Goal: Task Accomplishment & Management: Use online tool/utility

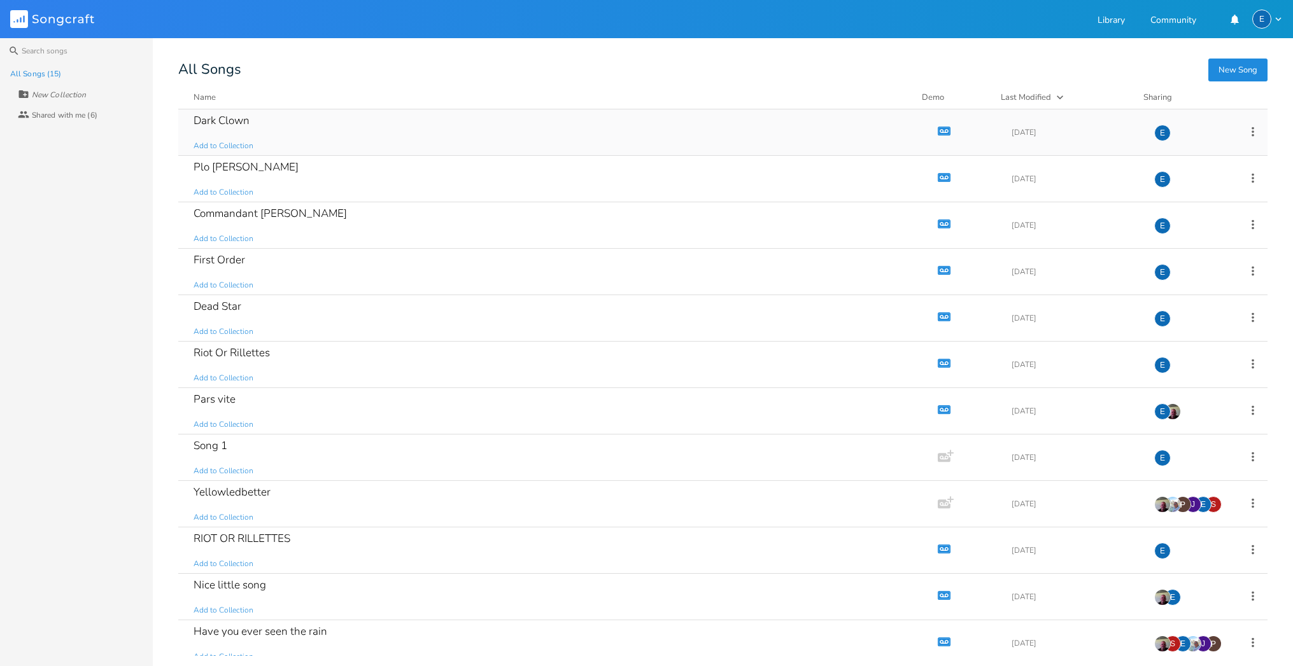
click at [939, 129] on icon "button" at bounding box center [944, 130] width 11 height 7
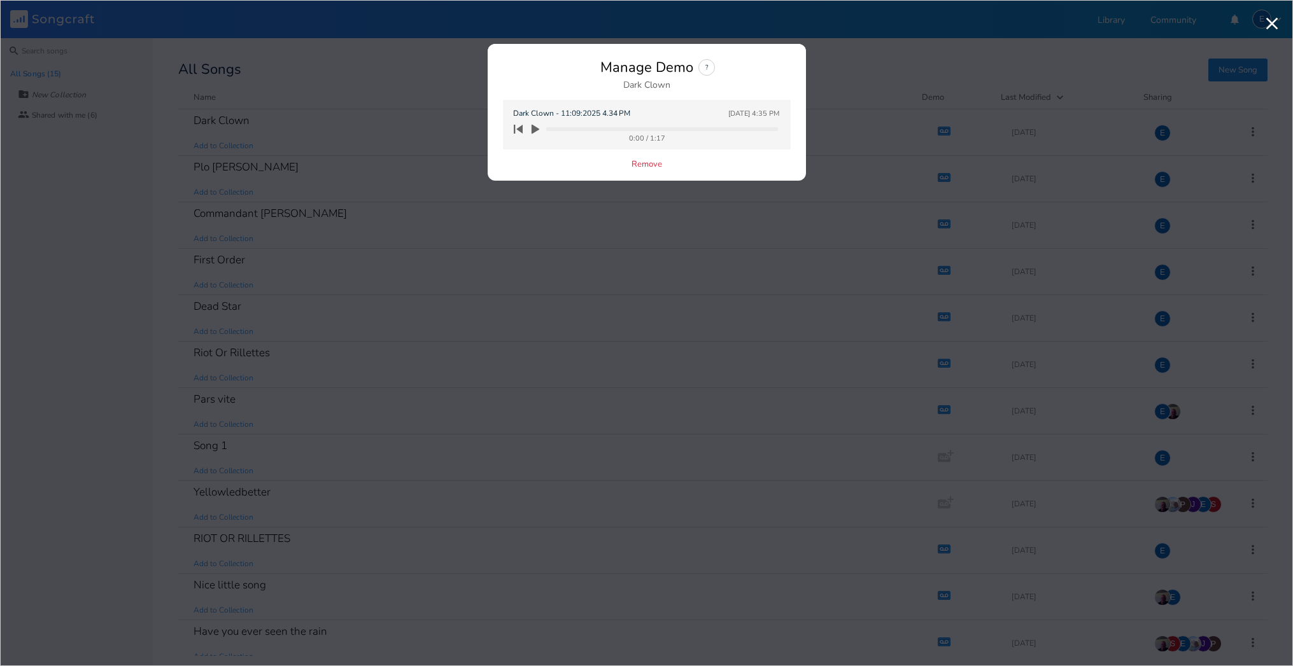
click at [535, 129] on icon "button" at bounding box center [535, 130] width 8 height 10
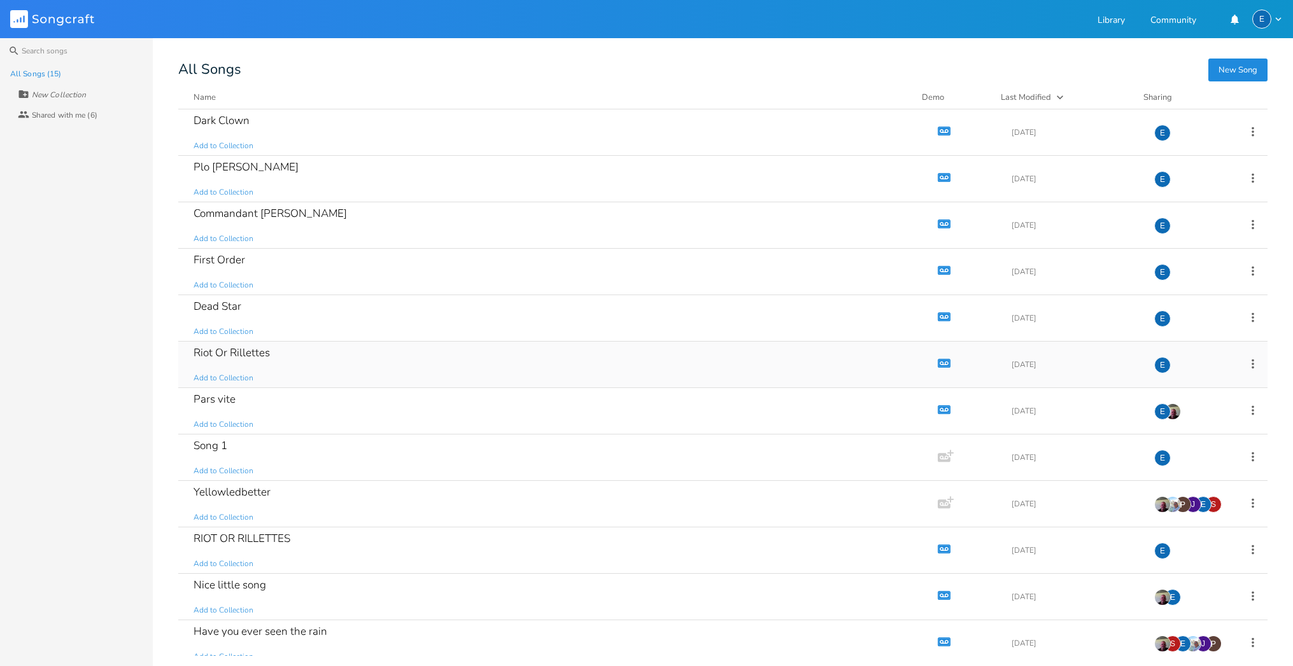
click at [937, 362] on icon "Demo" at bounding box center [943, 363] width 13 height 13
click at [937, 364] on icon "Demo" at bounding box center [943, 363] width 13 height 13
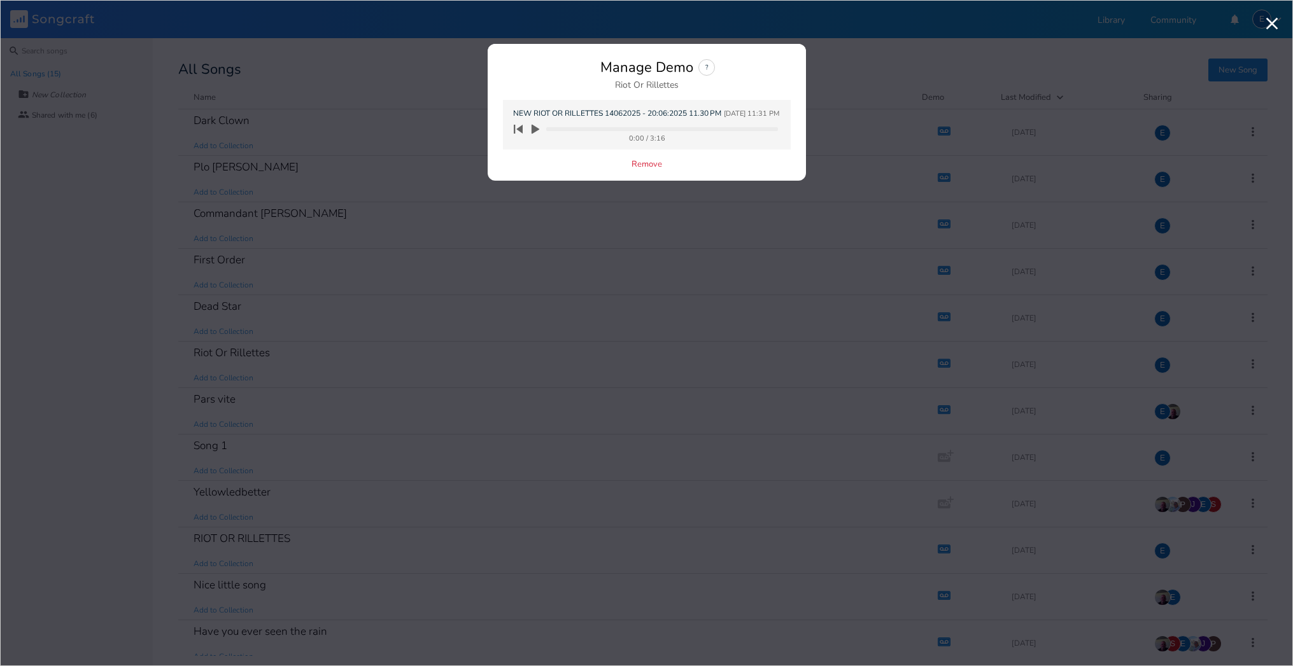
click at [534, 128] on icon "button" at bounding box center [535, 130] width 8 height 10
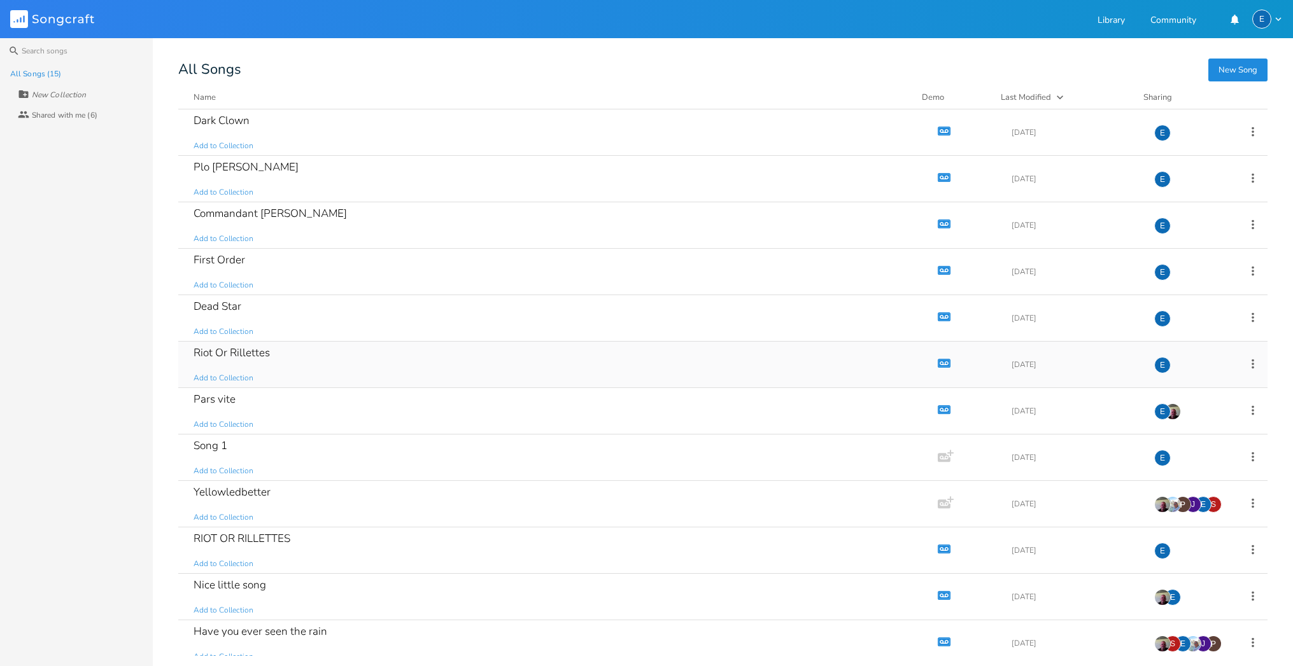
click at [233, 348] on div "Riot Or Rillettes" at bounding box center [231, 352] width 76 height 11
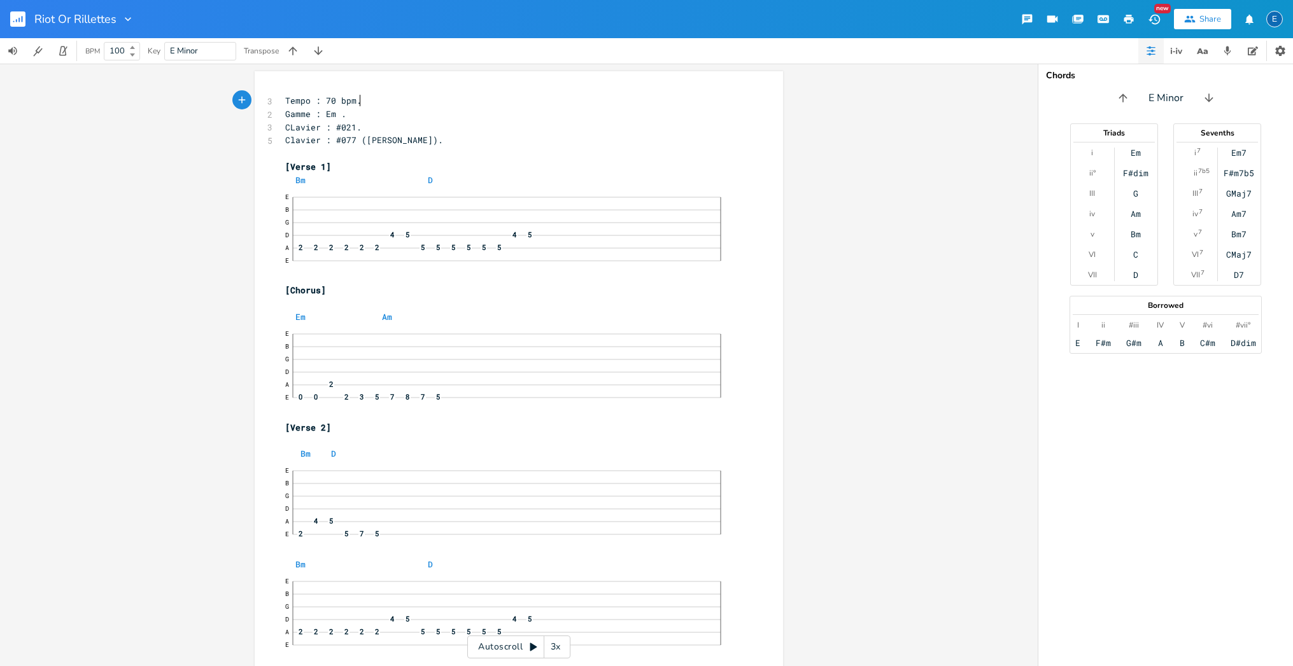
scroll to position [0, 1]
click at [20, 19] on rect "button" at bounding box center [17, 18] width 15 height 15
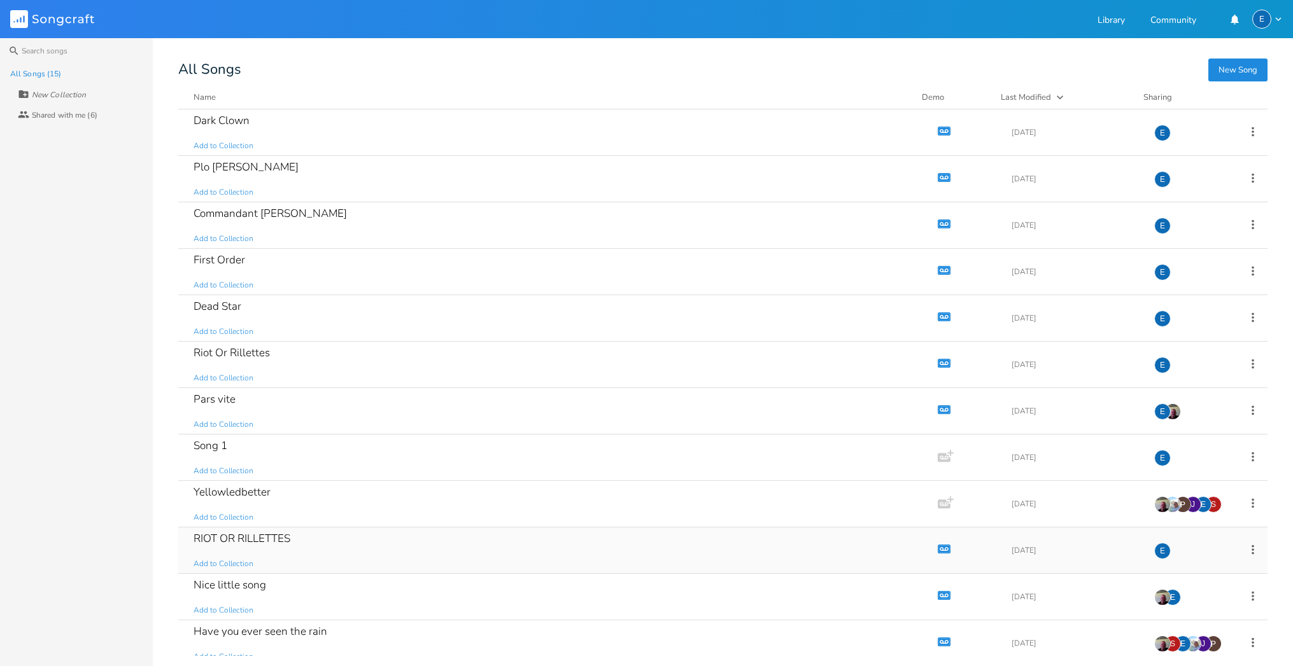
click at [940, 547] on icon "button" at bounding box center [944, 548] width 11 height 7
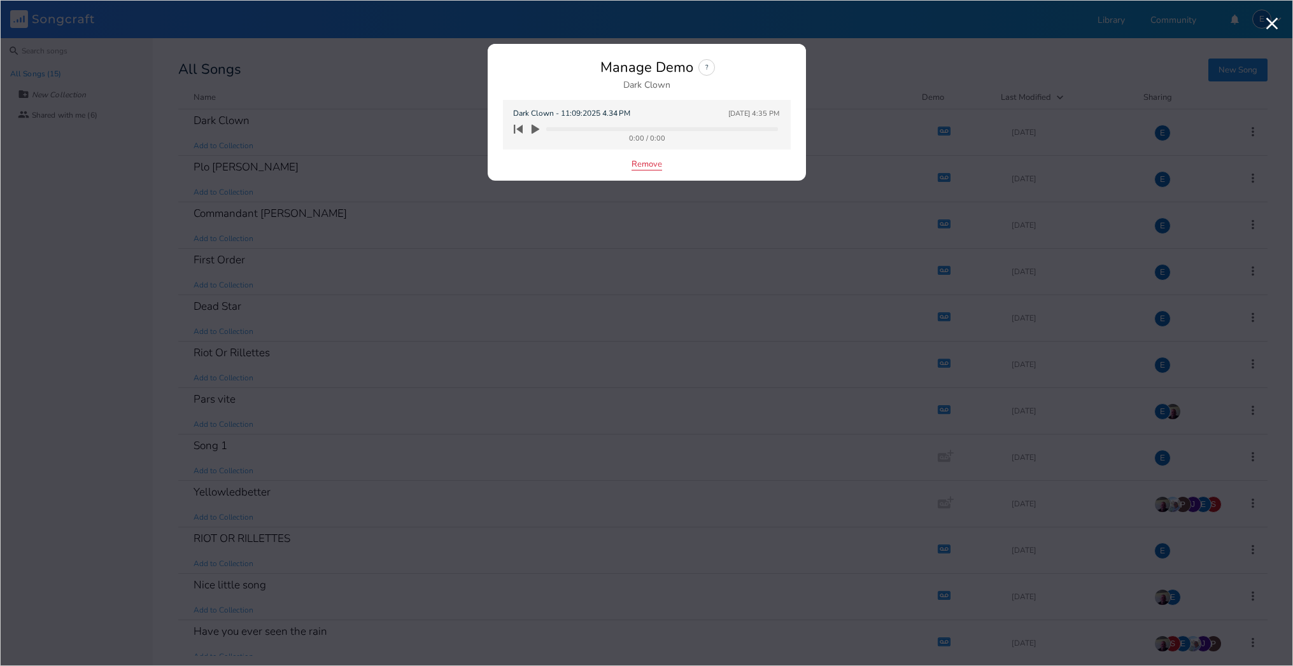
click at [650, 164] on button "Remove" at bounding box center [646, 165] width 31 height 11
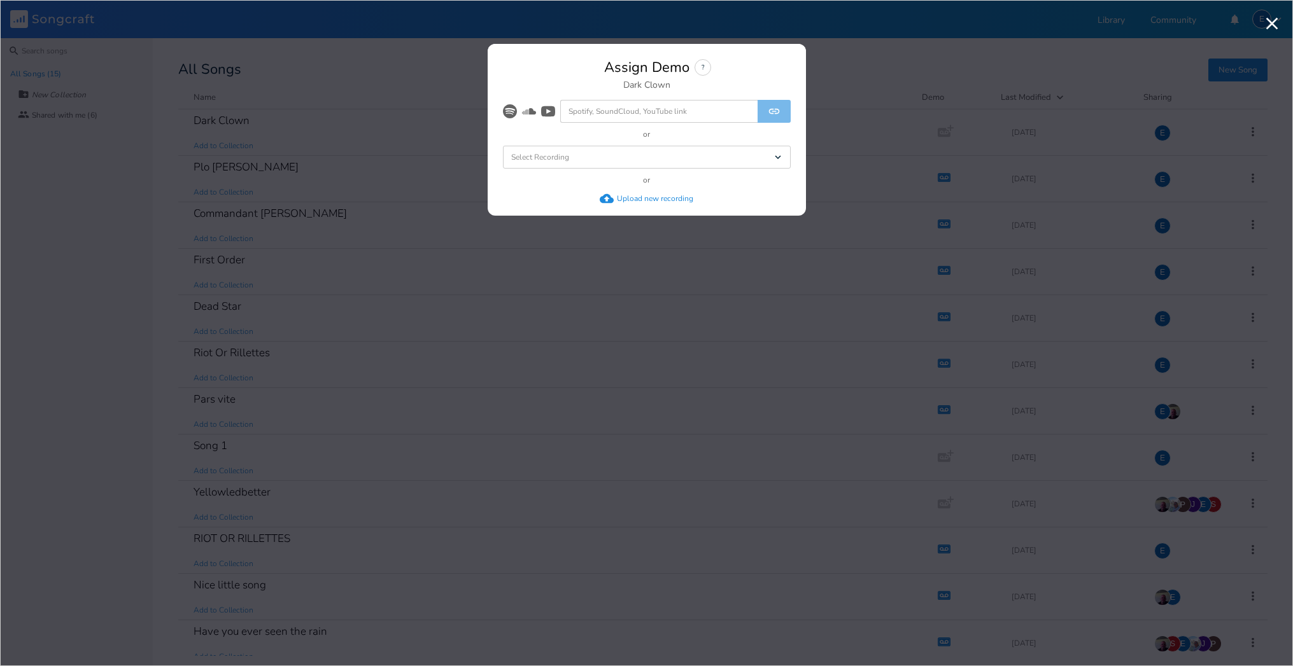
click at [626, 200] on div "Upload new recording" at bounding box center [655, 198] width 76 height 10
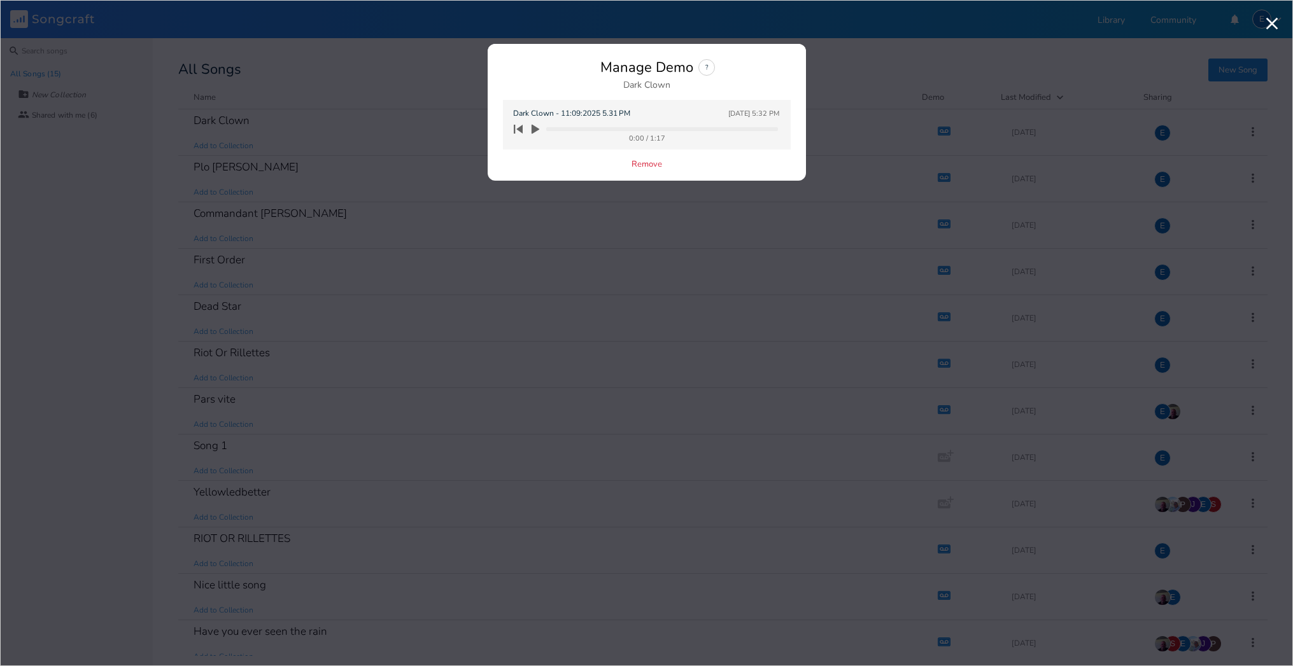
click at [535, 129] on icon "button" at bounding box center [535, 130] width 8 height 10
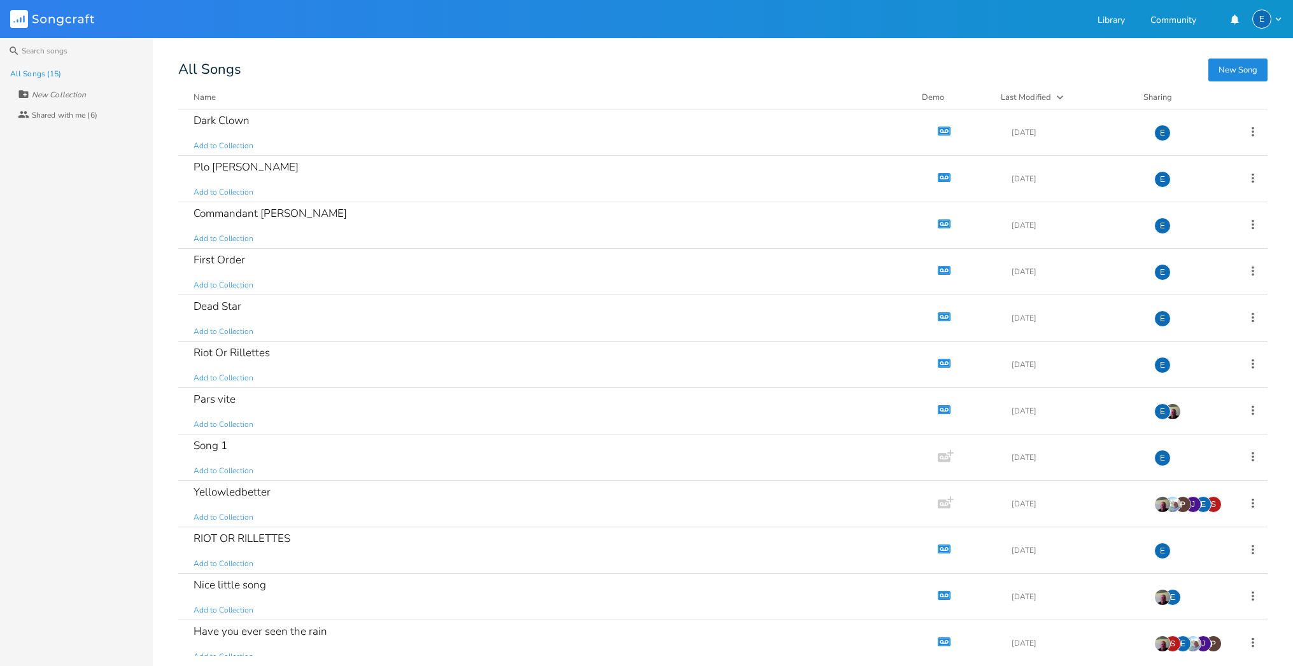
click at [496, 66] on div "All Songs" at bounding box center [722, 70] width 1089 height 12
click at [940, 128] on icon "button" at bounding box center [944, 130] width 11 height 7
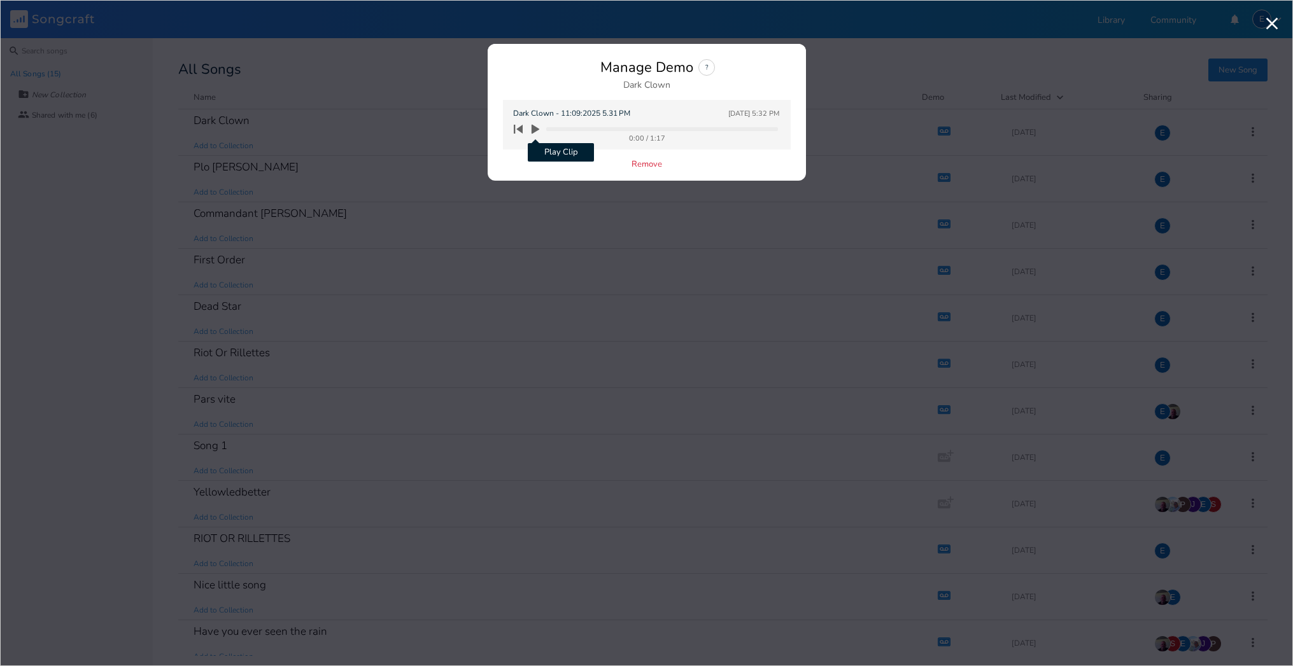
click at [536, 129] on icon "button" at bounding box center [535, 130] width 8 height 10
